Goal: Task Accomplishment & Management: Complete application form

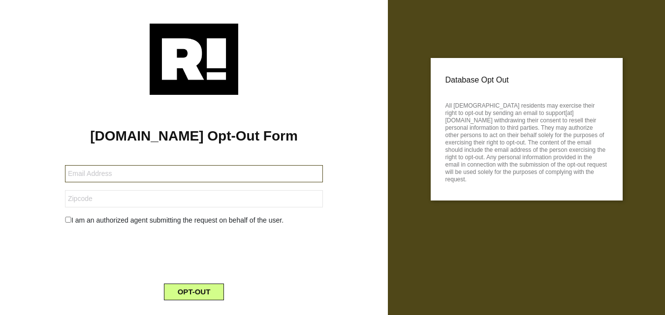
click at [129, 177] on input "text" at bounding box center [194, 173] width 258 height 17
paste input "[EMAIL_ADDRESS][DOMAIN_NAME]"
type input "[EMAIL_ADDRESS][DOMAIN_NAME]"
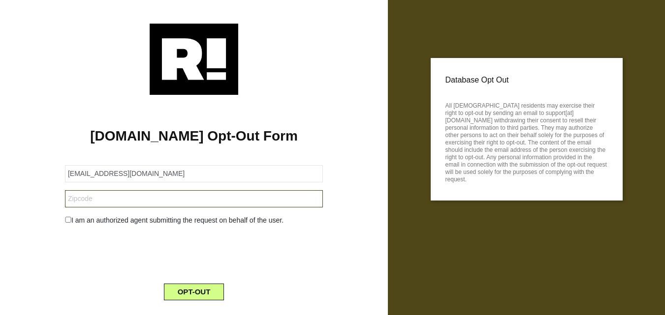
drag, startPoint x: 91, startPoint y: 195, endPoint x: 117, endPoint y: 183, distance: 28.4
click at [91, 195] on input "text" at bounding box center [194, 198] width 258 height 17
paste input "K6V 5T5"
type input "K6V 5T5"
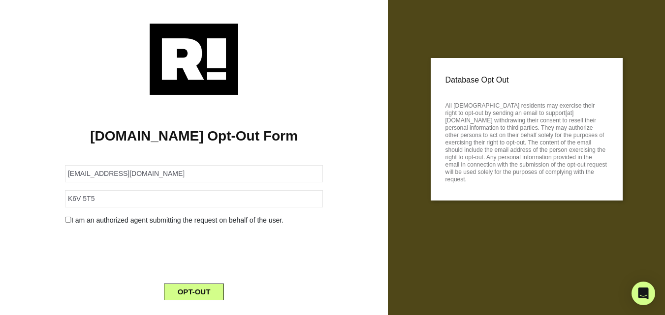
click at [72, 220] on div "I am an authorized agent submitting the request on behalf of the user." at bounding box center [194, 221] width 273 height 10
click at [65, 219] on input "checkbox" at bounding box center [68, 220] width 6 height 6
click at [120, 253] on form "[EMAIL_ADDRESS][DOMAIN_NAME] K6V 5T5 I am an authorized agent submitting the re…" at bounding box center [194, 240] width 258 height 172
click at [121, 253] on form "[EMAIL_ADDRESS][DOMAIN_NAME] K6V 5T5 I am an authorized agent submitting the re…" at bounding box center [194, 240] width 258 height 172
click at [64, 216] on div "I am an authorized agent submitting the request on behalf of the user." at bounding box center [194, 221] width 273 height 10
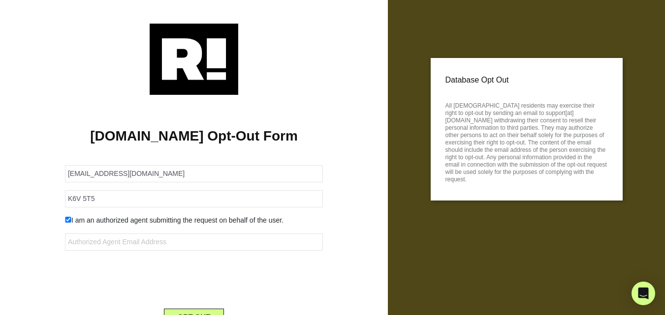
click at [66, 218] on input "checkbox" at bounding box center [68, 220] width 6 height 6
checkbox input "false"
drag, startPoint x: 193, startPoint y: 291, endPoint x: 204, endPoint y: 290, distance: 10.9
click at [193, 291] on button "OPT-OUT" at bounding box center [194, 292] width 61 height 17
